Goal: Transaction & Acquisition: Purchase product/service

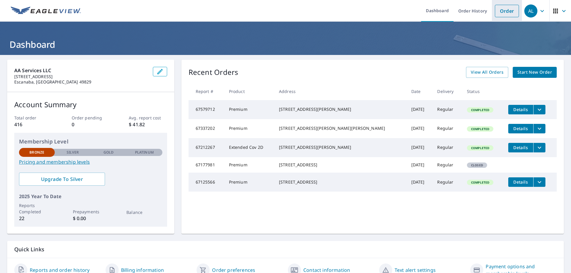
click at [505, 10] on link "Order" at bounding box center [507, 11] width 24 height 12
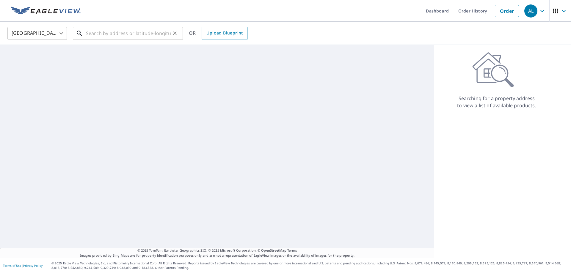
click at [110, 34] on input "text" at bounding box center [128, 33] width 85 height 17
paste input "[STREET_ADDRESS]"
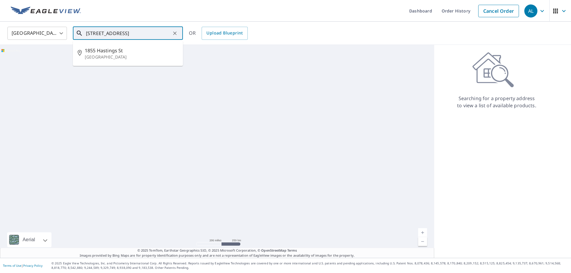
type input "[STREET_ADDRESS]"
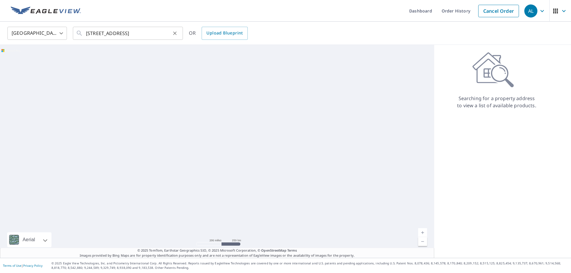
scroll to position [0, 0]
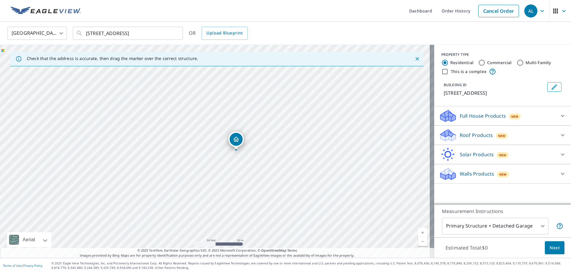
click at [538, 227] on body "AL AL Dashboard Order History Cancel Order AL United States [GEOGRAPHIC_DATA] ​…" at bounding box center [285, 136] width 571 height 273
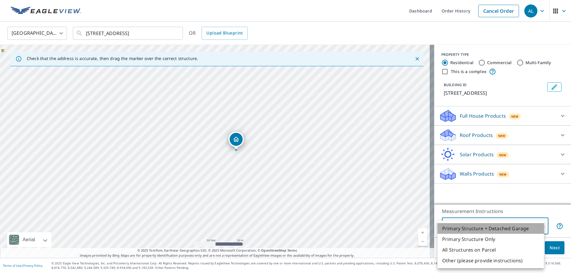
click at [525, 231] on li "Primary Structure + Detached Garage" at bounding box center [491, 228] width 107 height 11
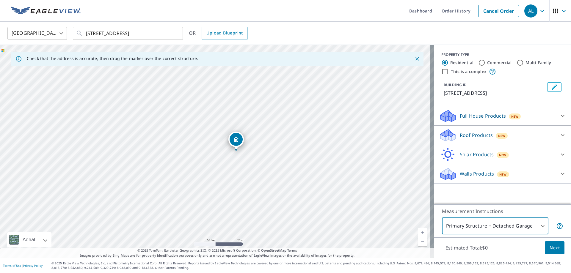
click at [560, 114] on icon at bounding box center [562, 115] width 7 height 7
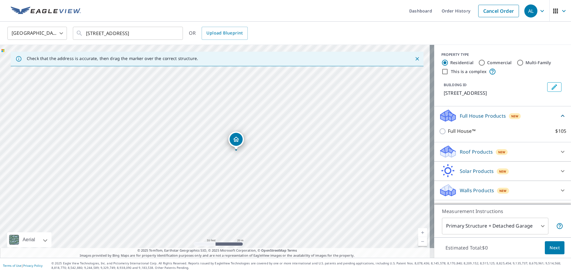
click at [560, 114] on icon at bounding box center [562, 115] width 7 height 7
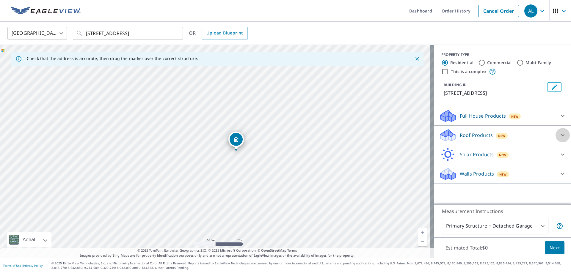
click at [560, 133] on icon at bounding box center [562, 135] width 7 height 7
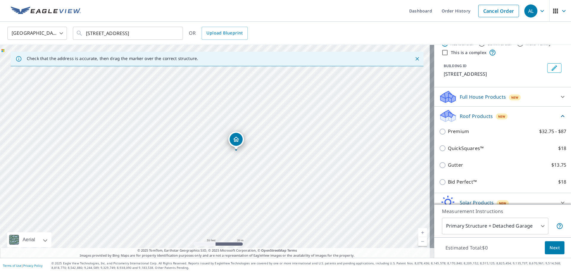
scroll to position [46, 0]
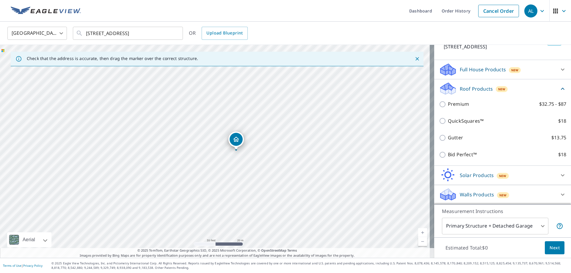
click at [559, 87] on icon at bounding box center [562, 88] width 7 height 7
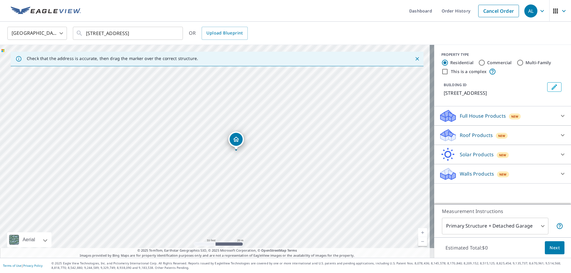
scroll to position [0, 0]
click at [498, 136] on span "New" at bounding box center [501, 136] width 7 height 5
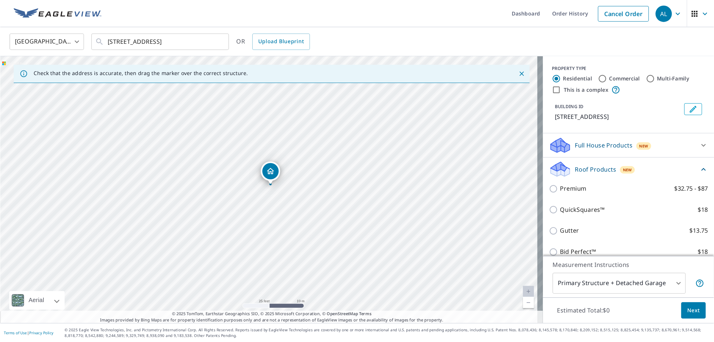
scroll to position [30, 0]
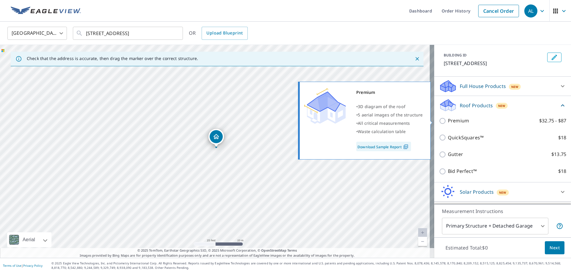
click at [453, 122] on p "Premium" at bounding box center [458, 120] width 21 height 7
click at [448, 122] on input "Premium $32.75 - $87" at bounding box center [443, 121] width 9 height 7
checkbox input "true"
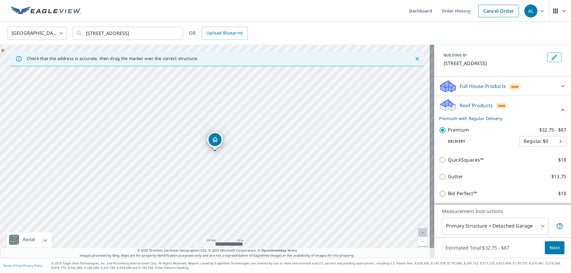
click at [550, 246] on span "Next" at bounding box center [555, 248] width 10 height 7
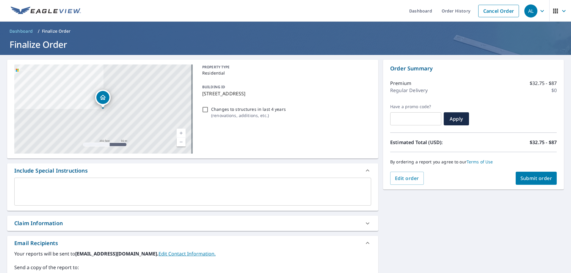
click at [540, 179] on span "Submit order" at bounding box center [537, 178] width 32 height 7
